Goal: Information Seeking & Learning: Find specific fact

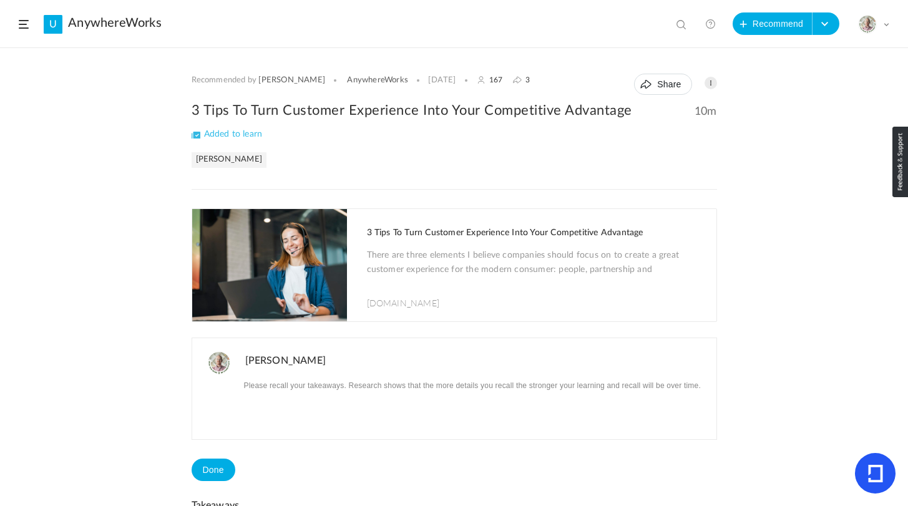
click at [682, 26] on span at bounding box center [682, 25] width 12 height 12
paste input "Phoenix Project"
type input "Phoenix Project"
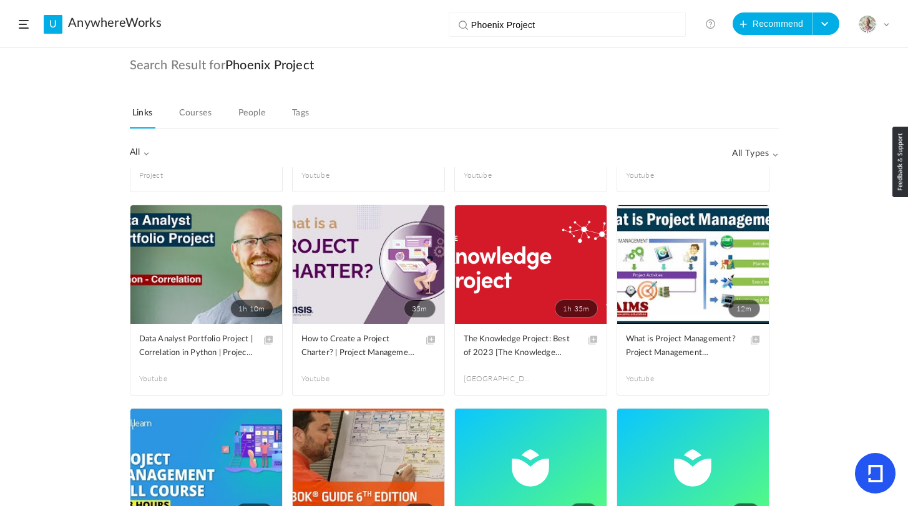
scroll to position [1416, 0]
